Goal: Task Accomplishment & Management: Manage account settings

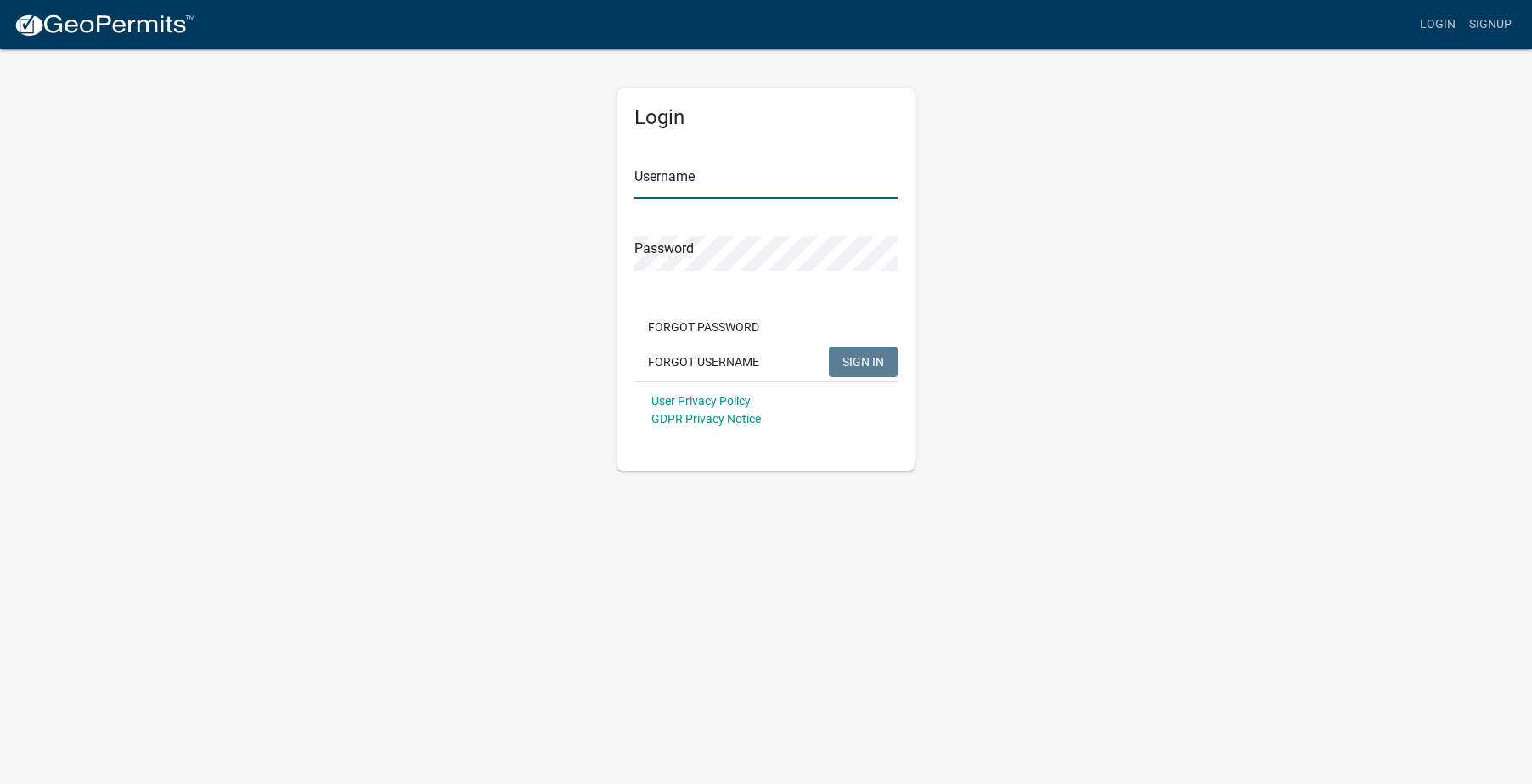
click at [741, 184] on input "Username" at bounding box center [766, 182] width 263 height 35
type input "allstar2025"
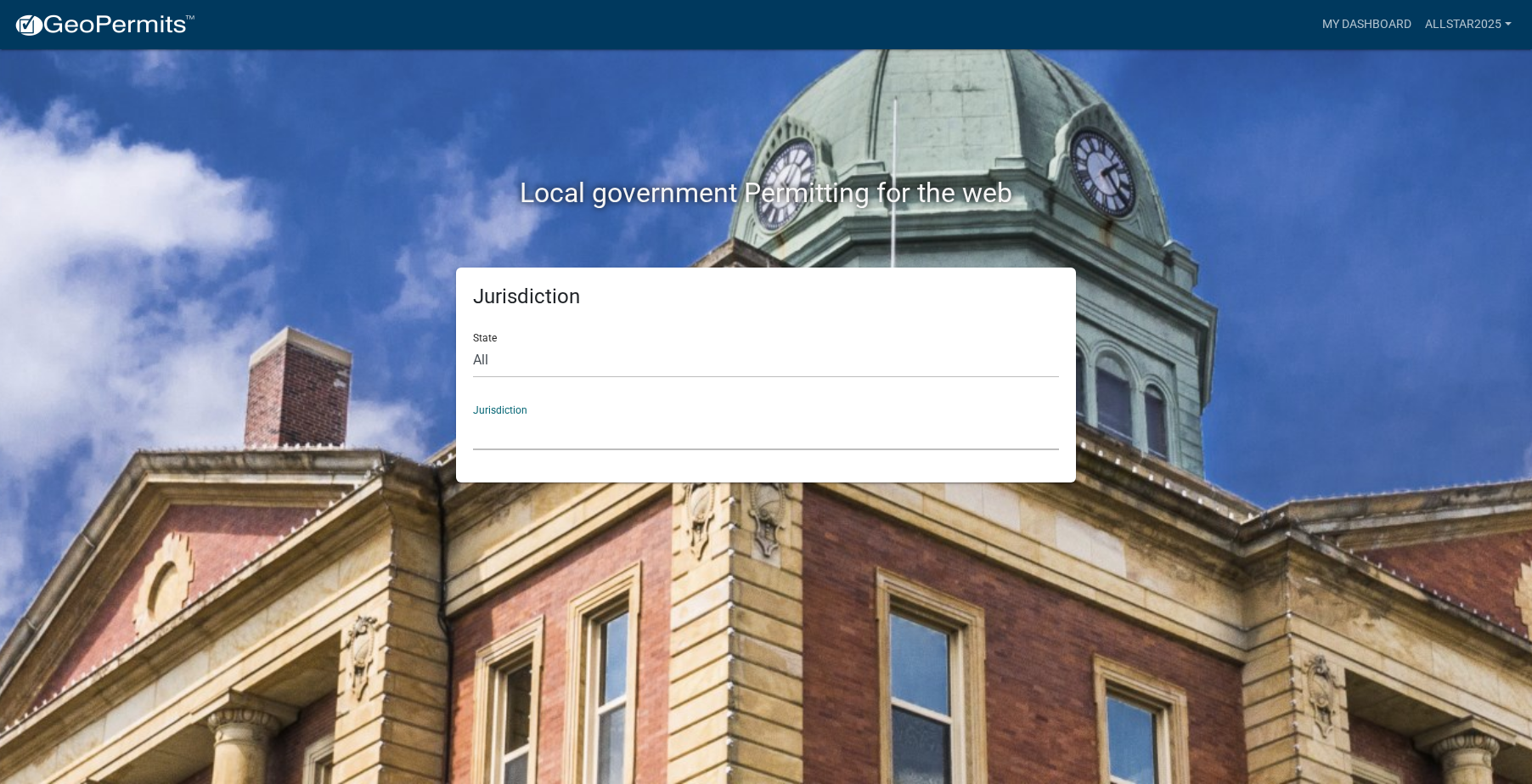
drag, startPoint x: 646, startPoint y: 436, endPoint x: 646, endPoint y: 426, distance: 10.0
click at [646, 436] on select "[GEOGRAPHIC_DATA], [US_STATE] [GEOGRAPHIC_DATA], [US_STATE][PERSON_NAME][GEOGRA…" at bounding box center [766, 432] width 586 height 35
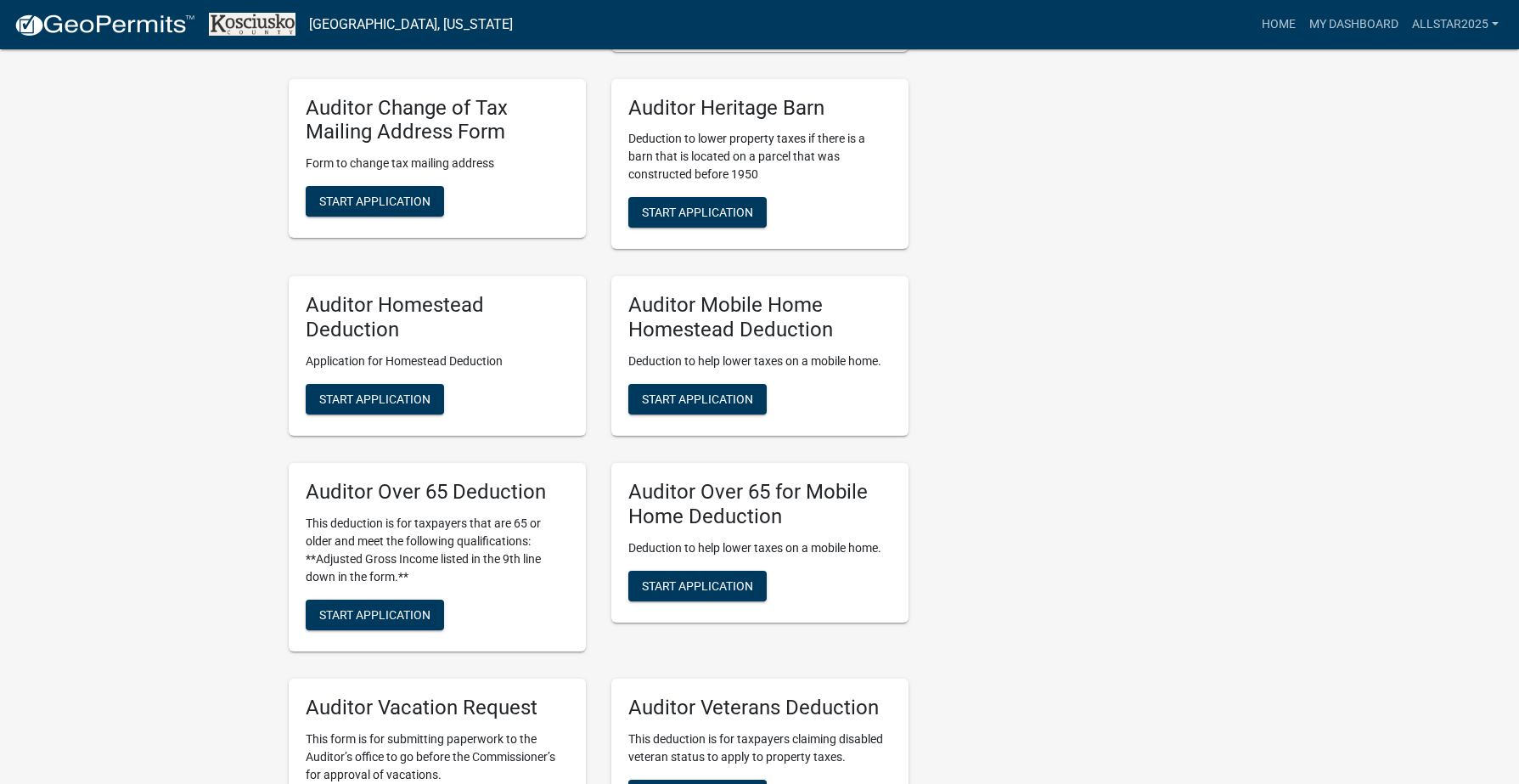
scroll to position [1104, 0]
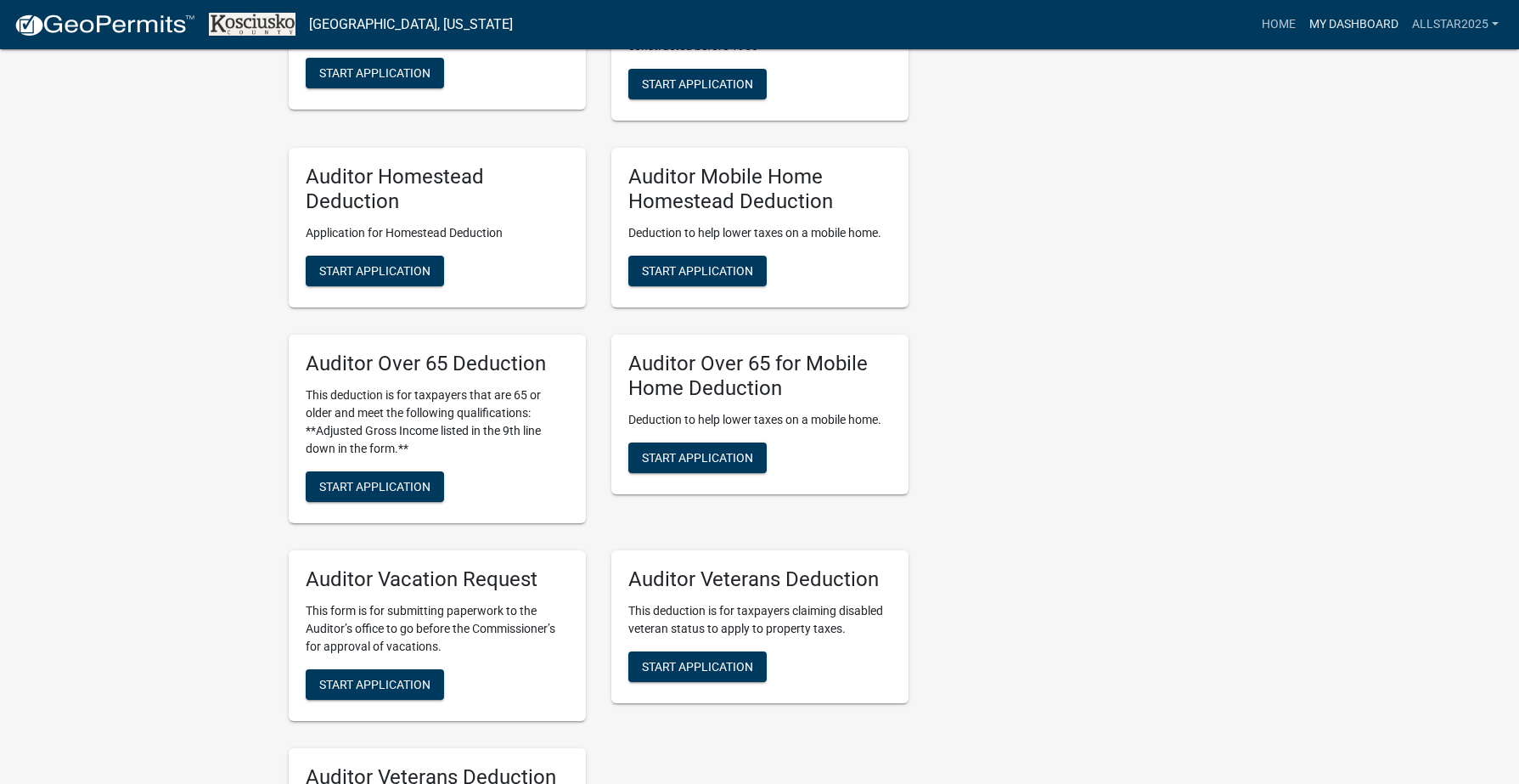
click at [1364, 21] on link "My Dashboard" at bounding box center [1355, 24] width 103 height 32
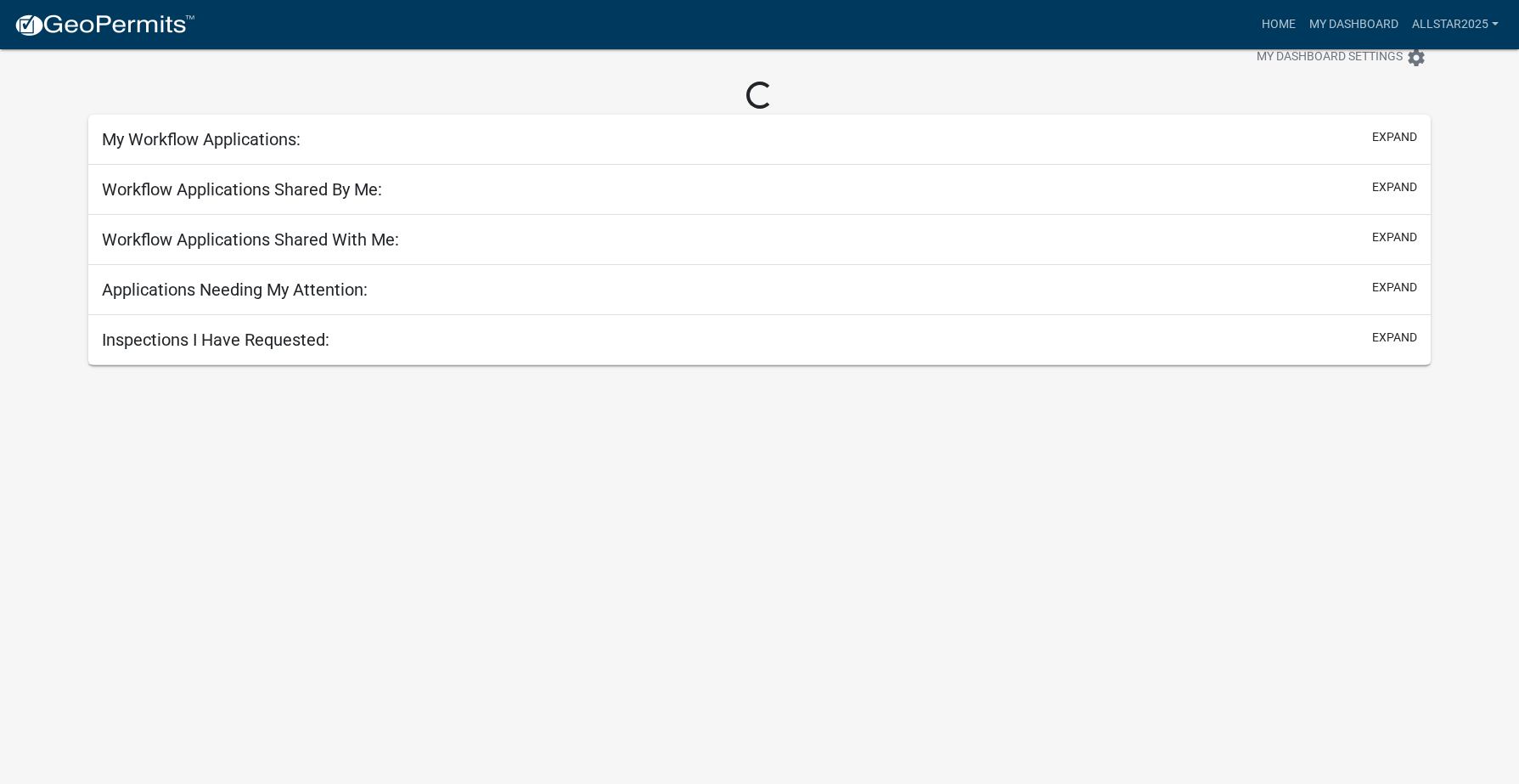
scroll to position [50, 0]
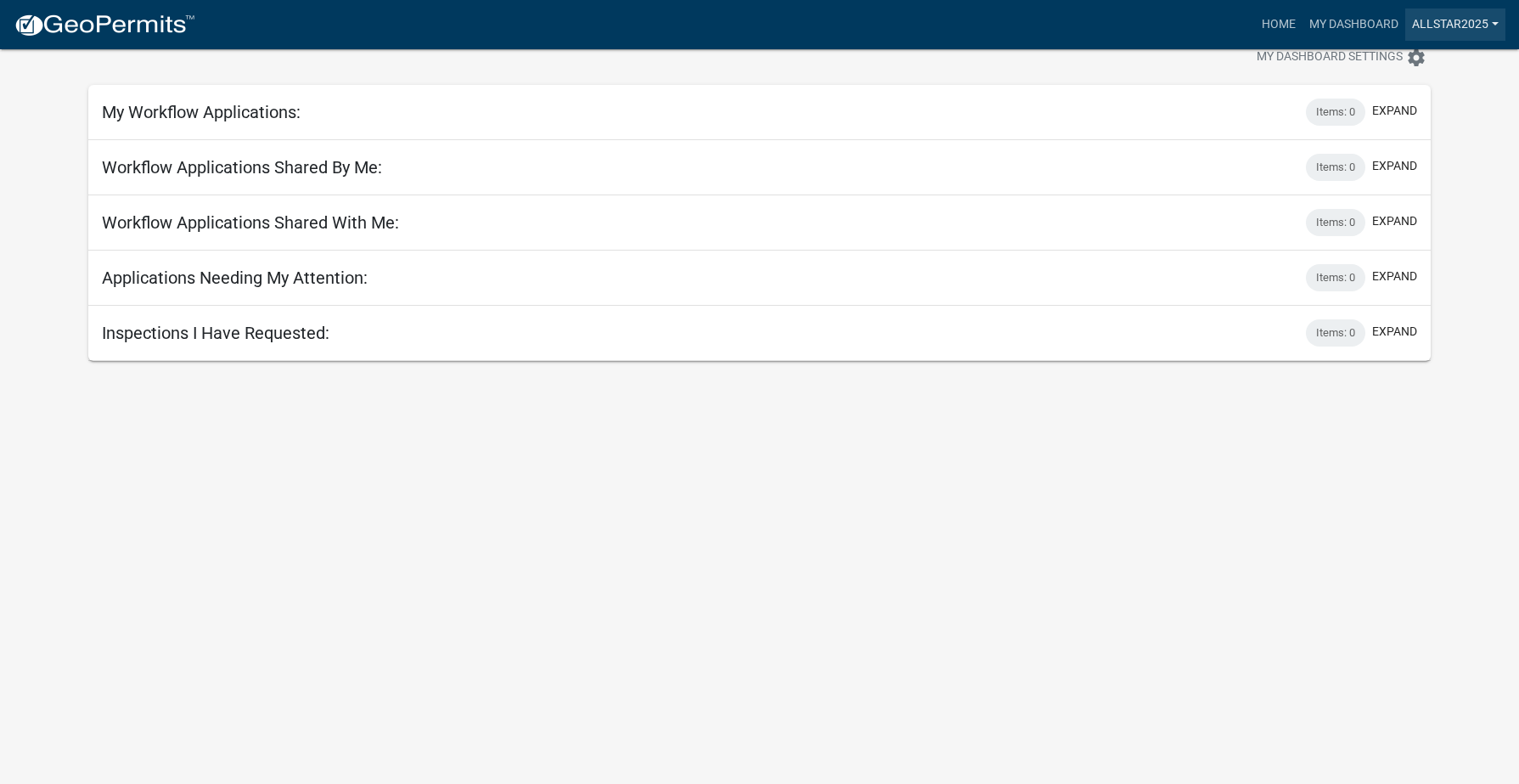
click at [1469, 14] on link "allstar2025" at bounding box center [1455, 24] width 100 height 32
click at [1411, 121] on link "Logout" at bounding box center [1438, 124] width 136 height 41
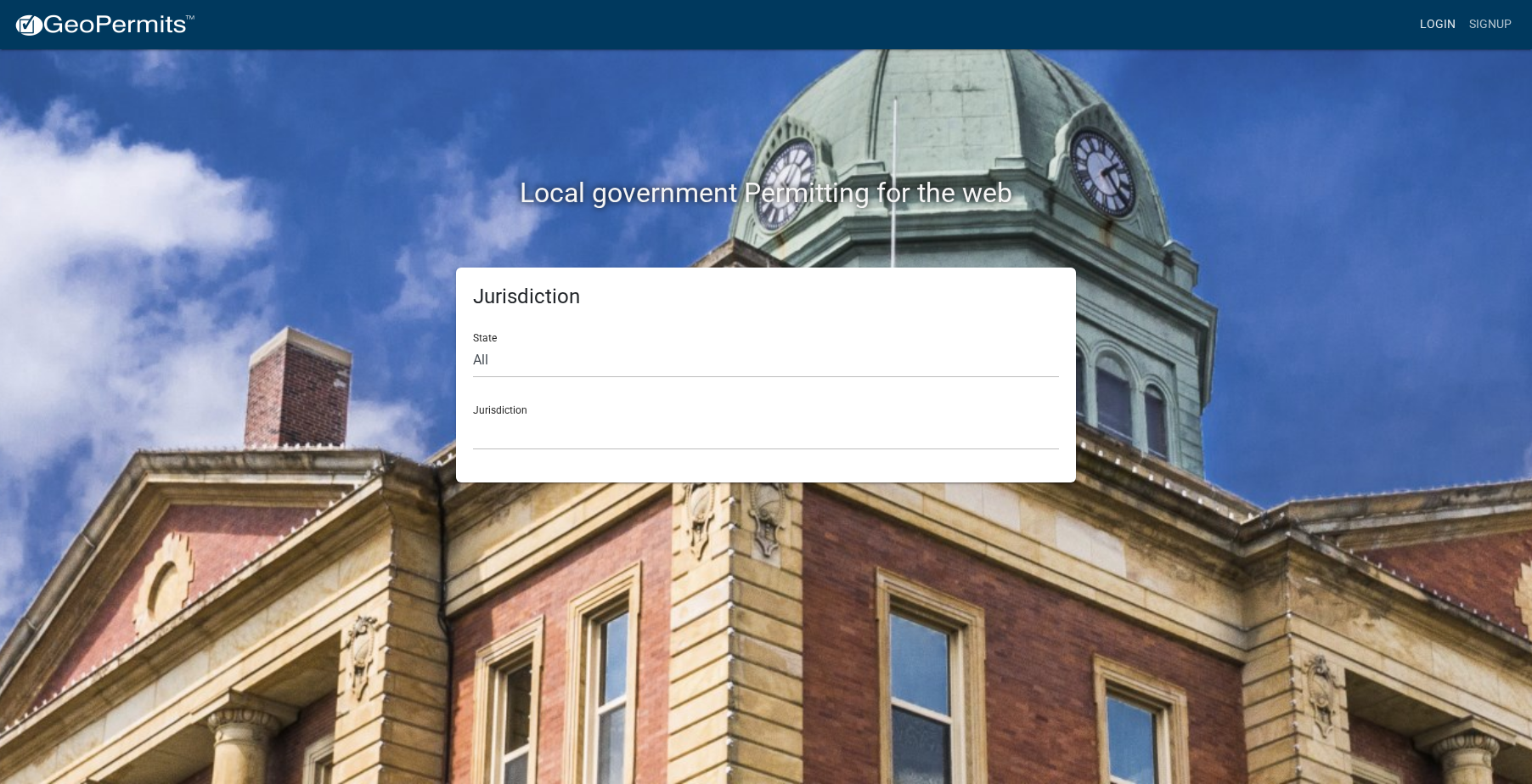
click at [1438, 21] on link "Login" at bounding box center [1438, 24] width 50 height 32
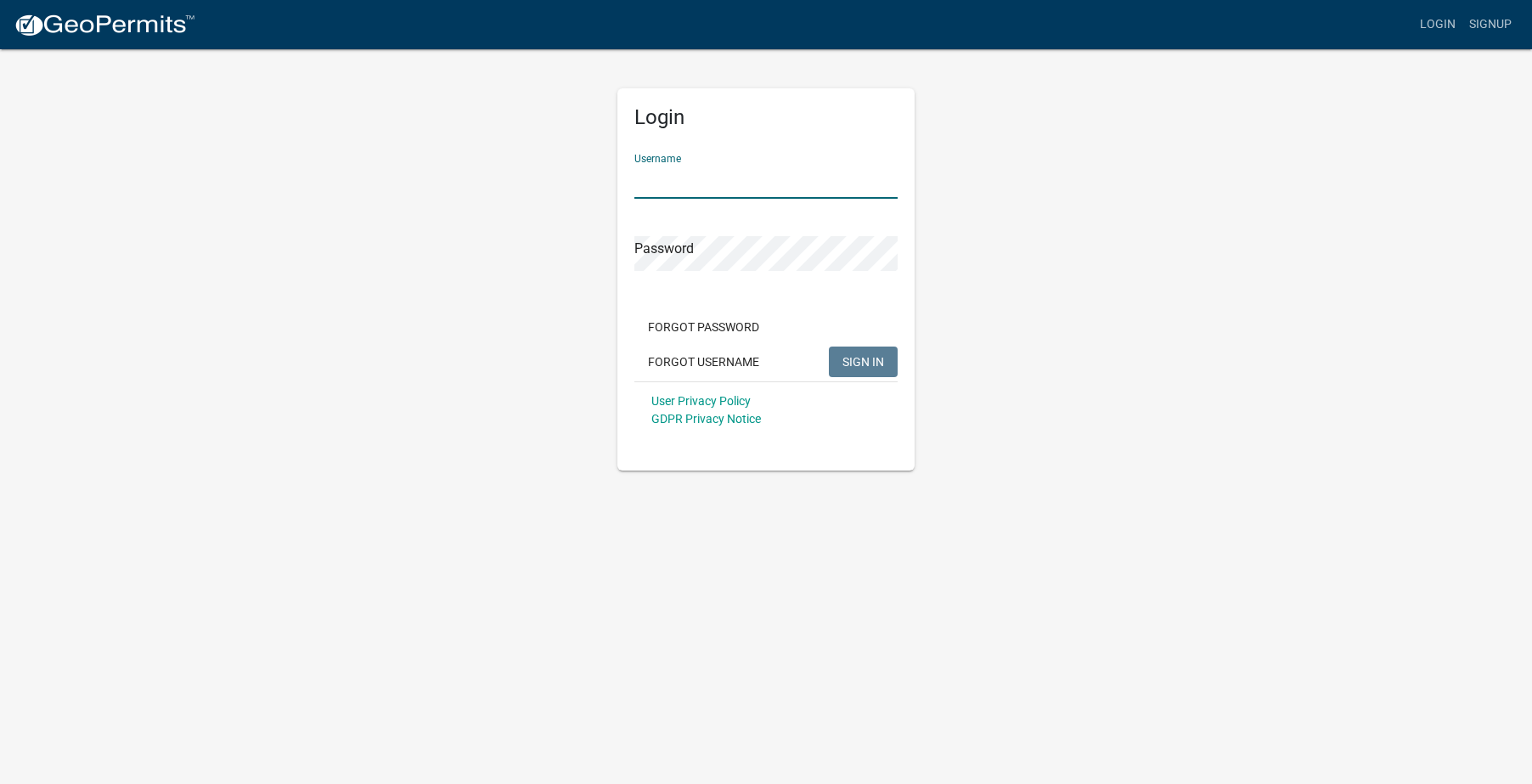
click at [739, 177] on input "Username" at bounding box center [766, 182] width 263 height 35
type input "allstarhomeservices"
